Goal: Information Seeking & Learning: Learn about a topic

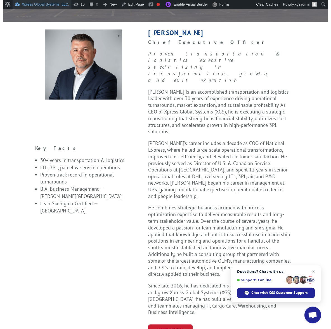
scroll to position [152, 0]
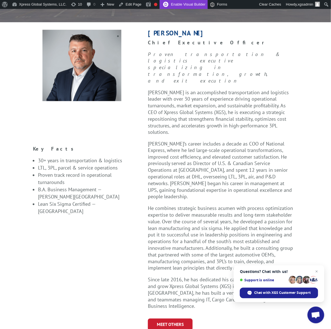
click at [193, 4] on link "Enable Visual Builder" at bounding box center [183, 4] width 48 height 9
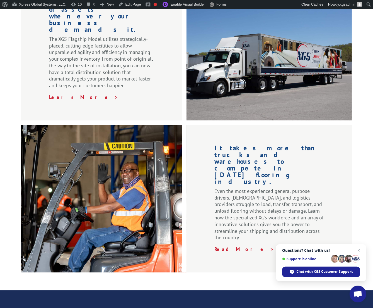
scroll to position [889, 0]
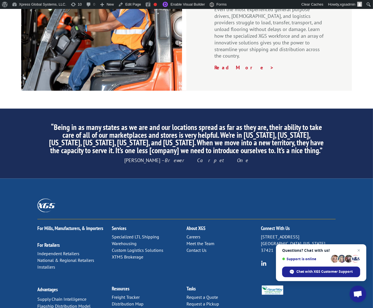
click at [191, 241] on link "Meet the Team" at bounding box center [201, 244] width 28 height 6
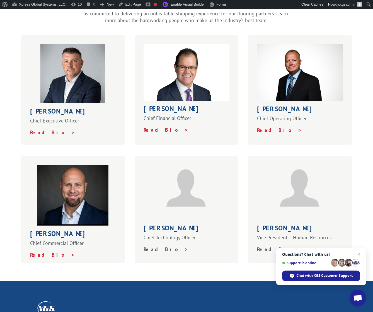
scroll to position [186, 0]
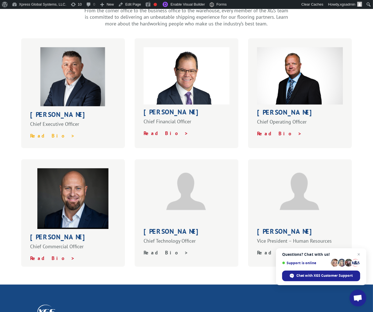
click at [42, 132] on strong "Read Bio >" at bounding box center [52, 135] width 45 height 6
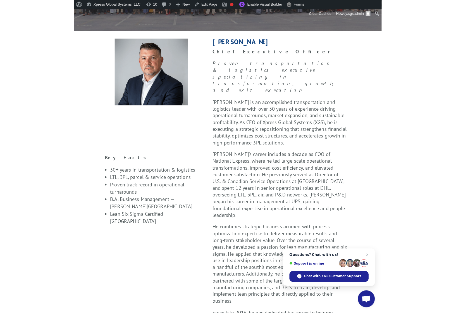
scroll to position [132, 0]
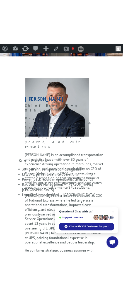
scroll to position [122, 0]
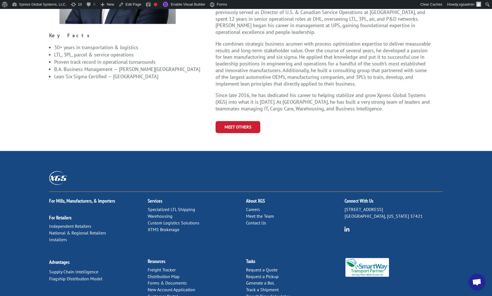
scroll to position [282, 0]
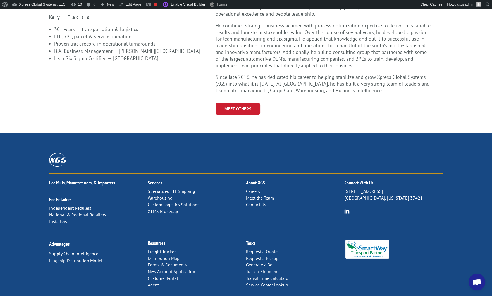
click at [123, 195] on link "Meet the Team" at bounding box center [260, 198] width 28 height 6
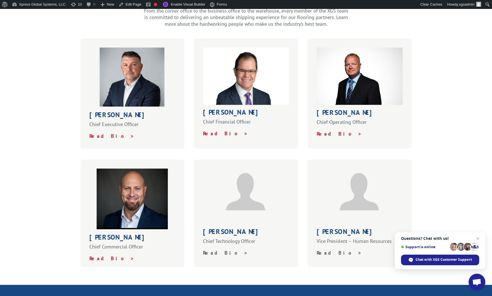
scroll to position [211, 0]
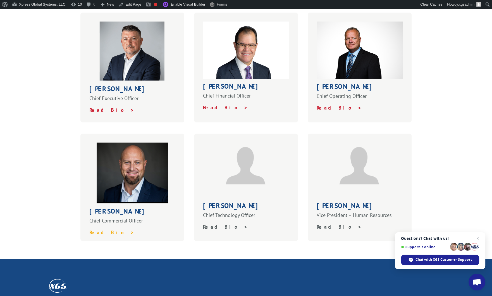
click at [102, 229] on strong "Read Bio >" at bounding box center [111, 232] width 45 height 6
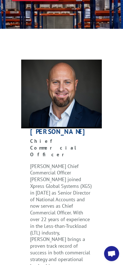
scroll to position [111, 0]
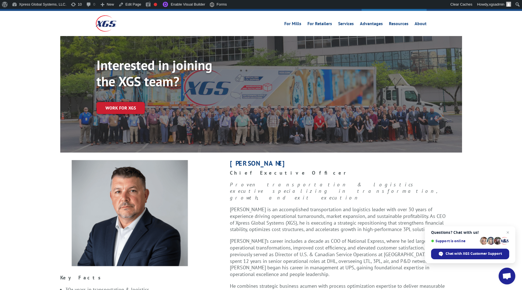
scroll to position [282, 0]
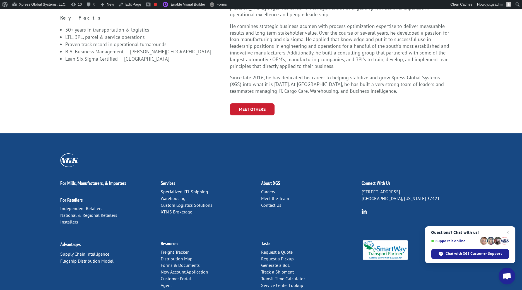
click at [268, 195] on link "Meet the Team" at bounding box center [275, 198] width 28 height 6
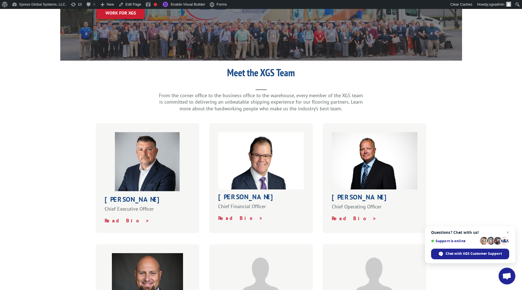
scroll to position [209, 0]
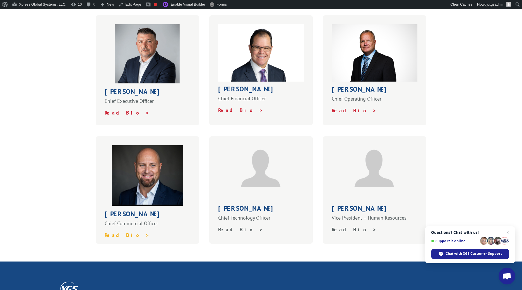
click at [116, 232] on strong "Read Bio >" at bounding box center [127, 235] width 45 height 6
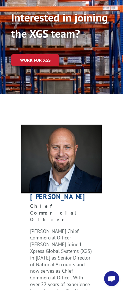
scroll to position [102, 0]
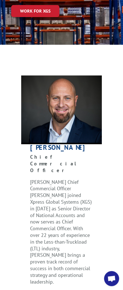
click at [60, 154] on strong "Chief Commercial Officer" at bounding box center [53, 164] width 47 height 20
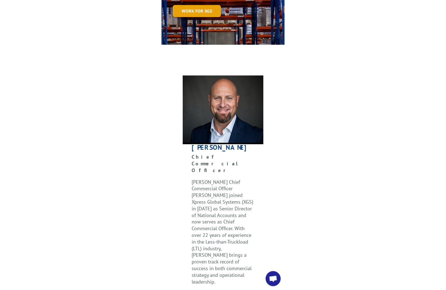
scroll to position [0, 0]
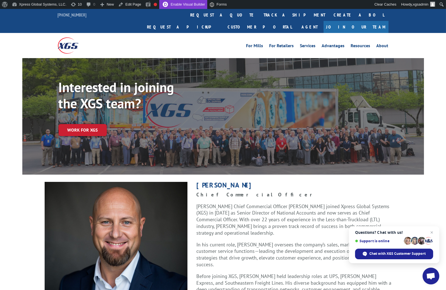
click at [194, 3] on link "Enable Visual Builder" at bounding box center [183, 4] width 48 height 9
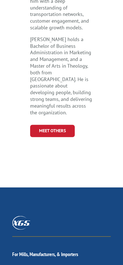
scroll to position [111, 0]
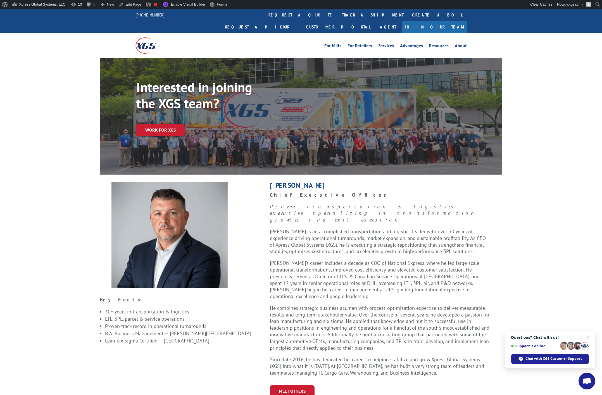
scroll to position [177, 0]
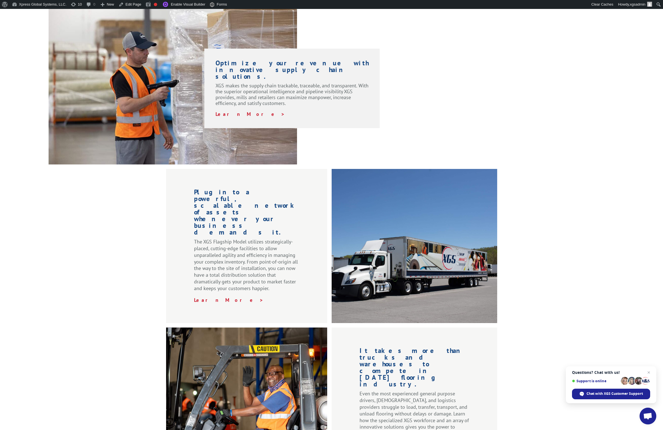
scroll to position [769, 0]
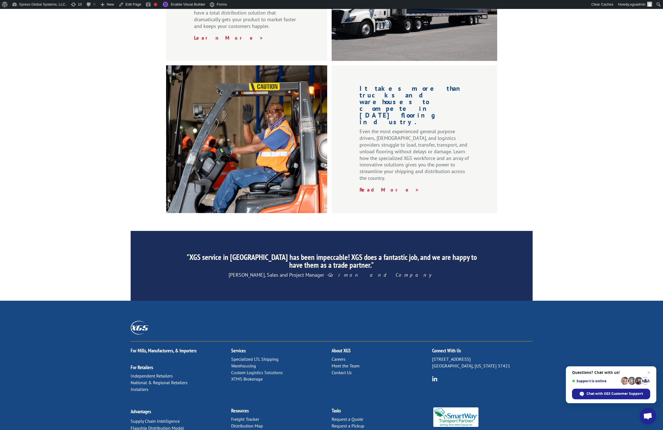
click at [344, 363] on link "Meet the Team" at bounding box center [346, 366] width 28 height 6
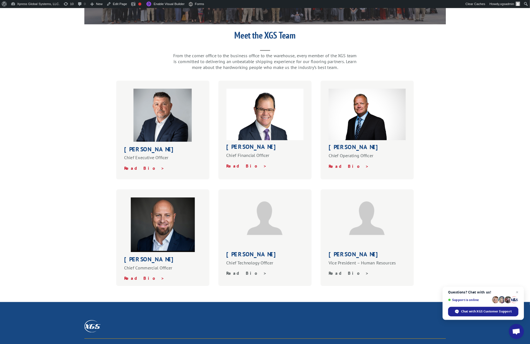
scroll to position [134, 0]
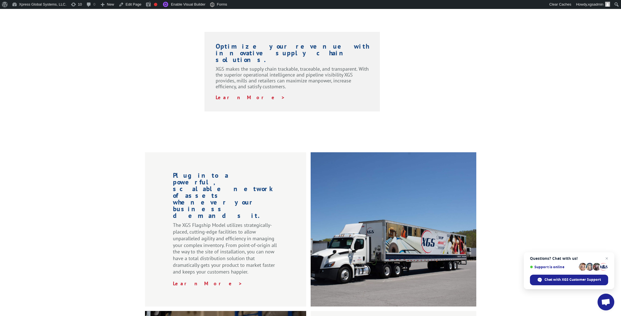
scroll to position [883, 0]
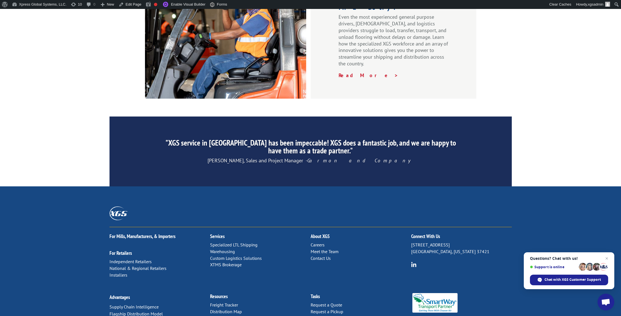
click at [325, 248] on link "Meet the Team" at bounding box center [324, 251] width 28 height 6
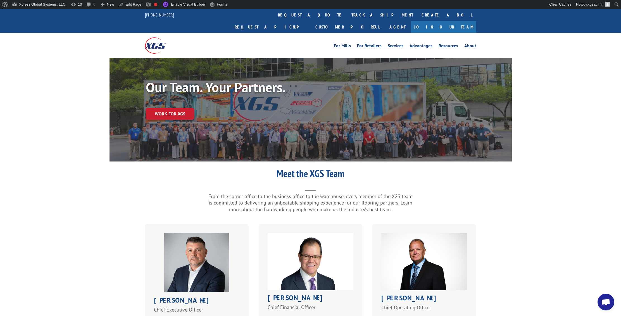
scroll to position [147, 0]
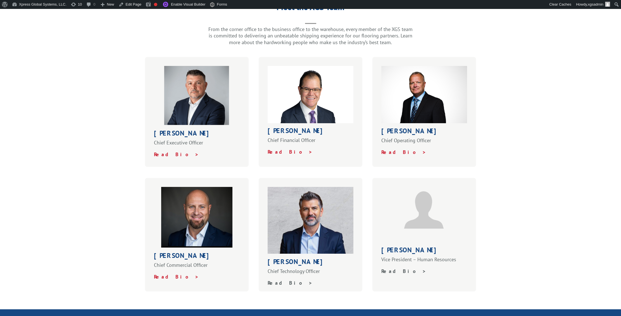
scroll to position [147, 0]
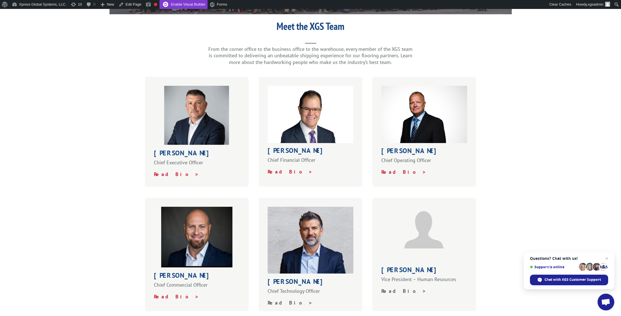
click at [173, 4] on link "Enable Visual Builder" at bounding box center [183, 4] width 48 height 9
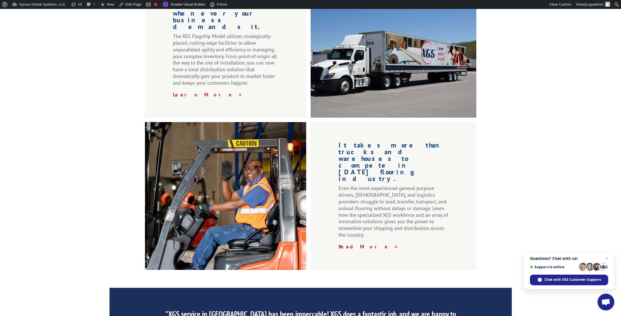
scroll to position [883, 0]
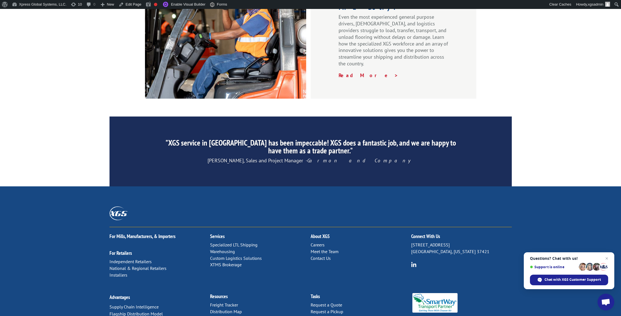
click at [323, 248] on link "Meet the Team" at bounding box center [324, 251] width 28 height 6
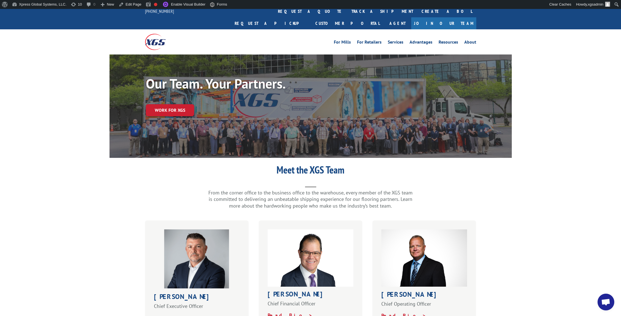
scroll to position [155, 0]
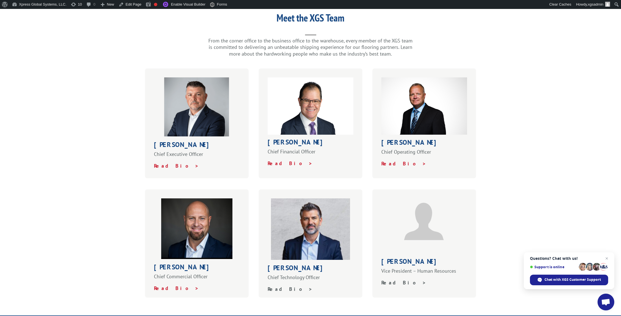
click at [289, 222] on img at bounding box center [310, 228] width 79 height 61
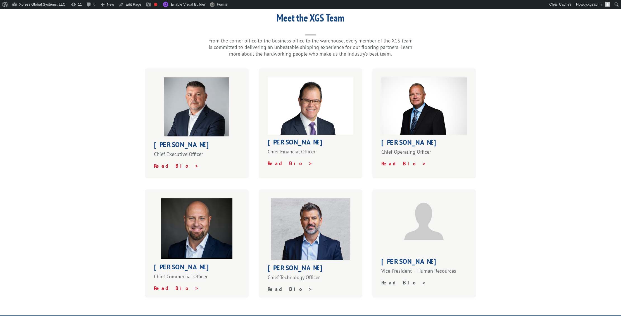
scroll to position [155, 0]
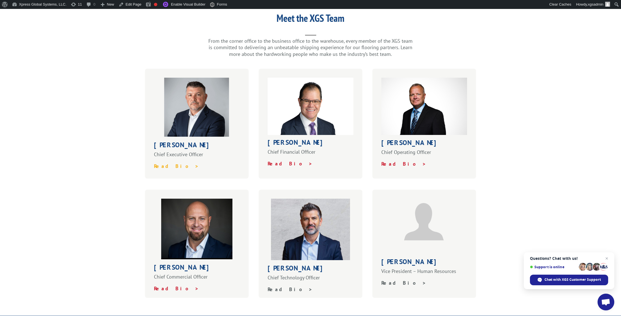
click at [163, 163] on strong "Read Bio >" at bounding box center [176, 166] width 45 height 6
